Goal: Task Accomplishment & Management: Use online tool/utility

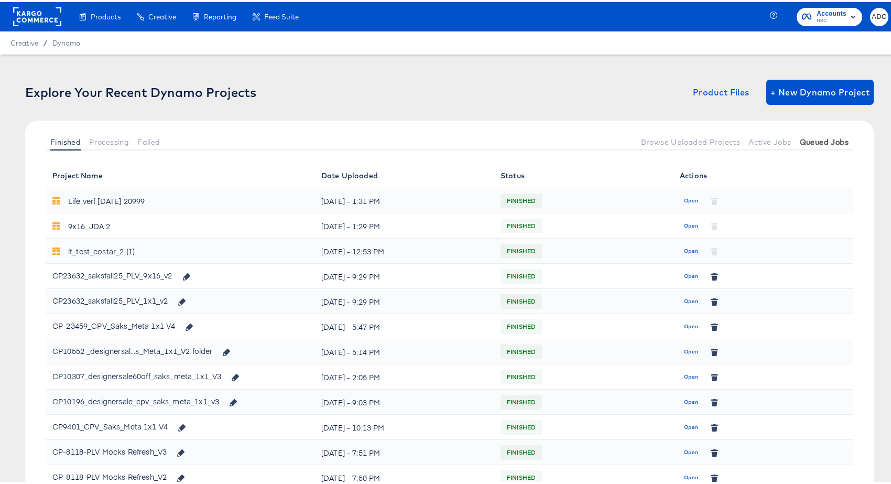
click at [823, 136] on span "Queued Jobs" at bounding box center [824, 140] width 49 height 8
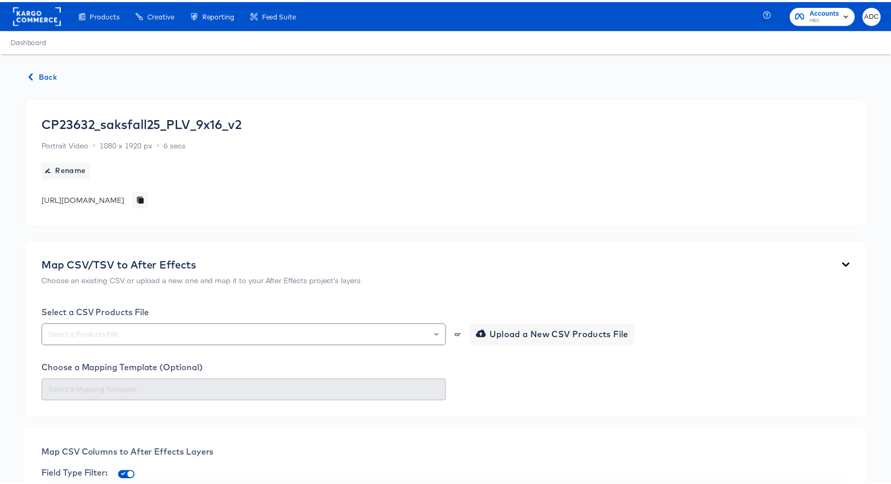
scroll to position [467, 0]
